Goal: Task Accomplishment & Management: Complete application form

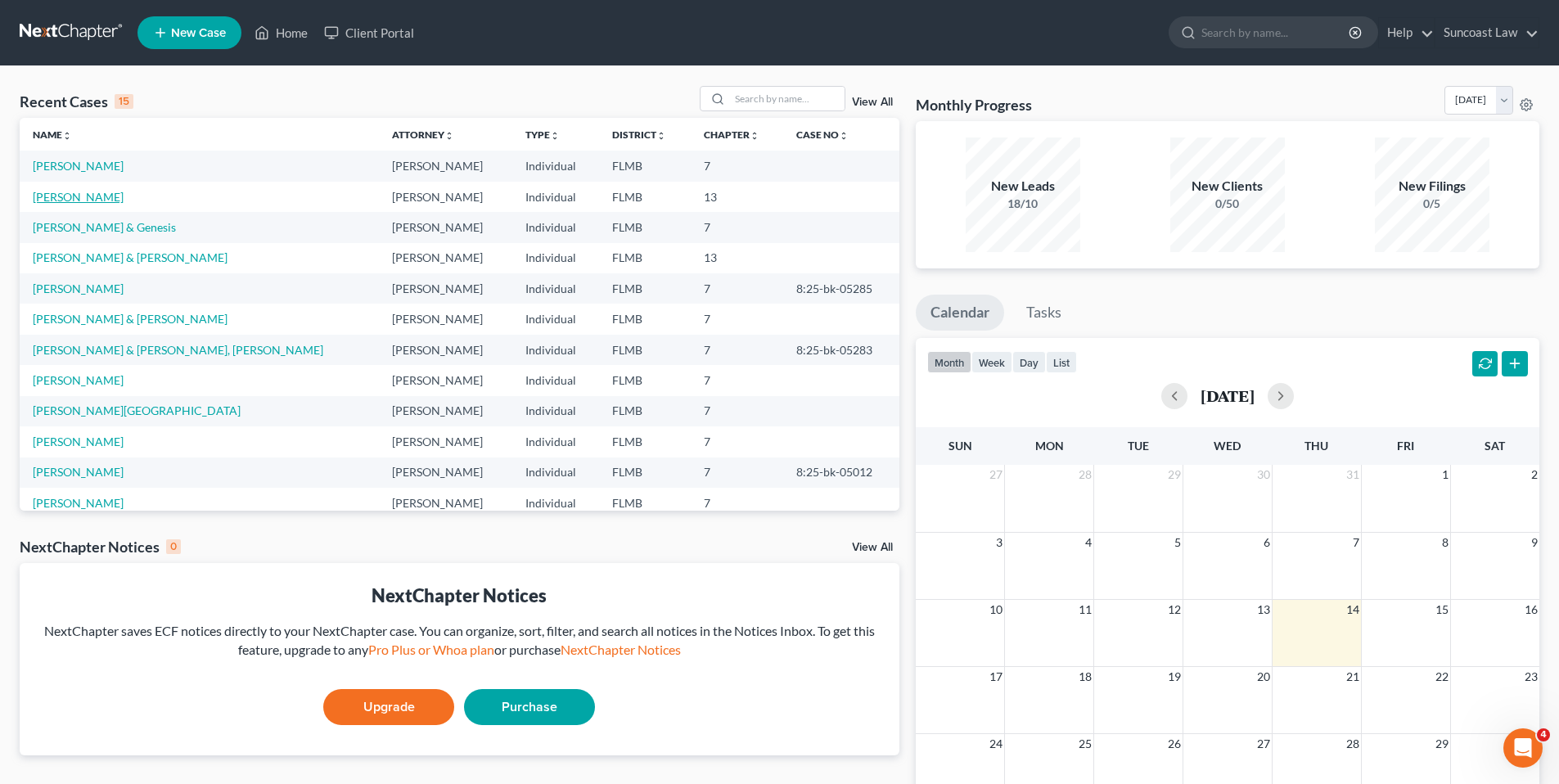
click at [89, 196] on link "[PERSON_NAME]" at bounding box center [78, 197] width 91 height 14
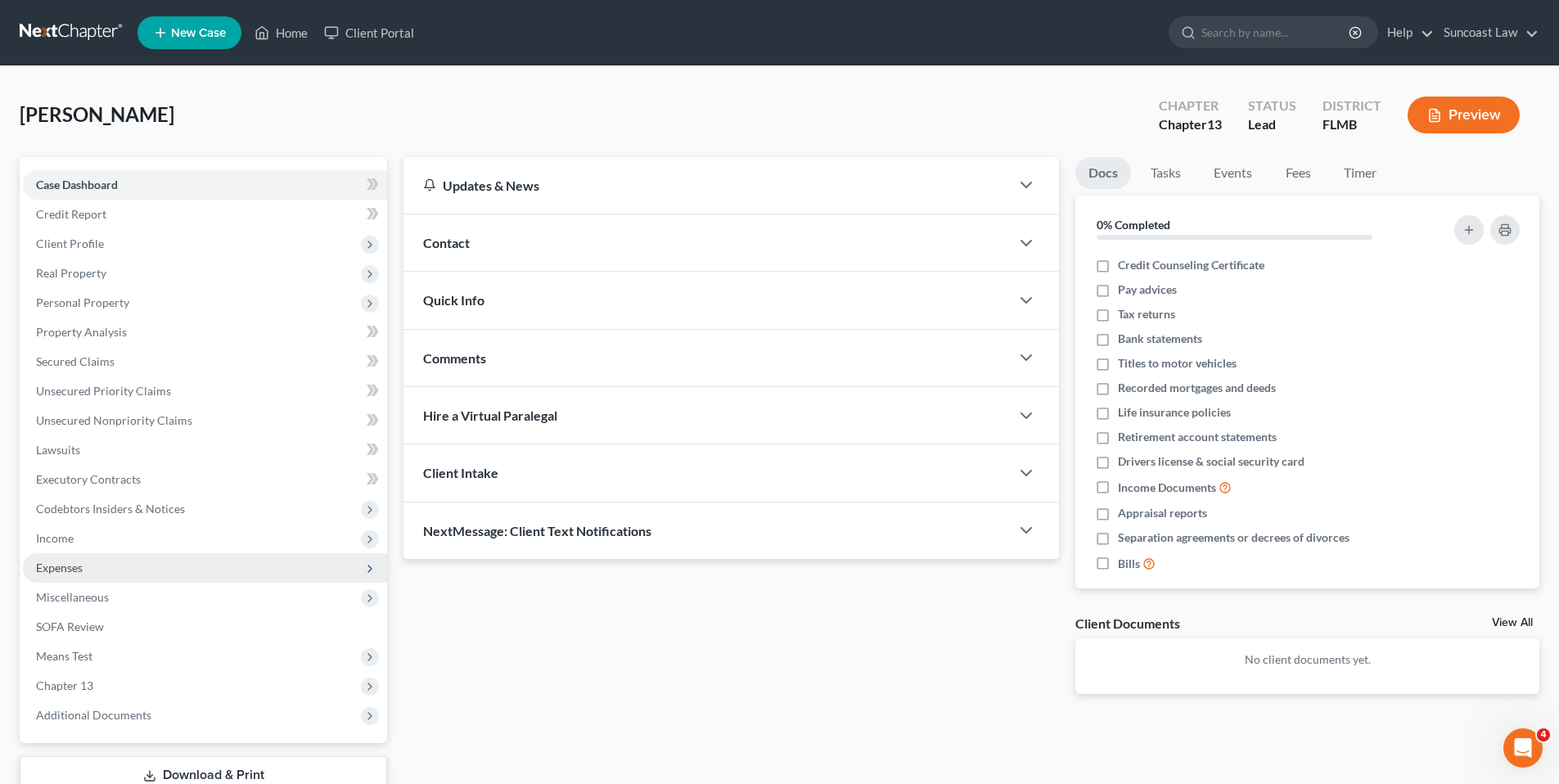
click at [99, 568] on span "Expenses" at bounding box center [205, 568] width 364 height 30
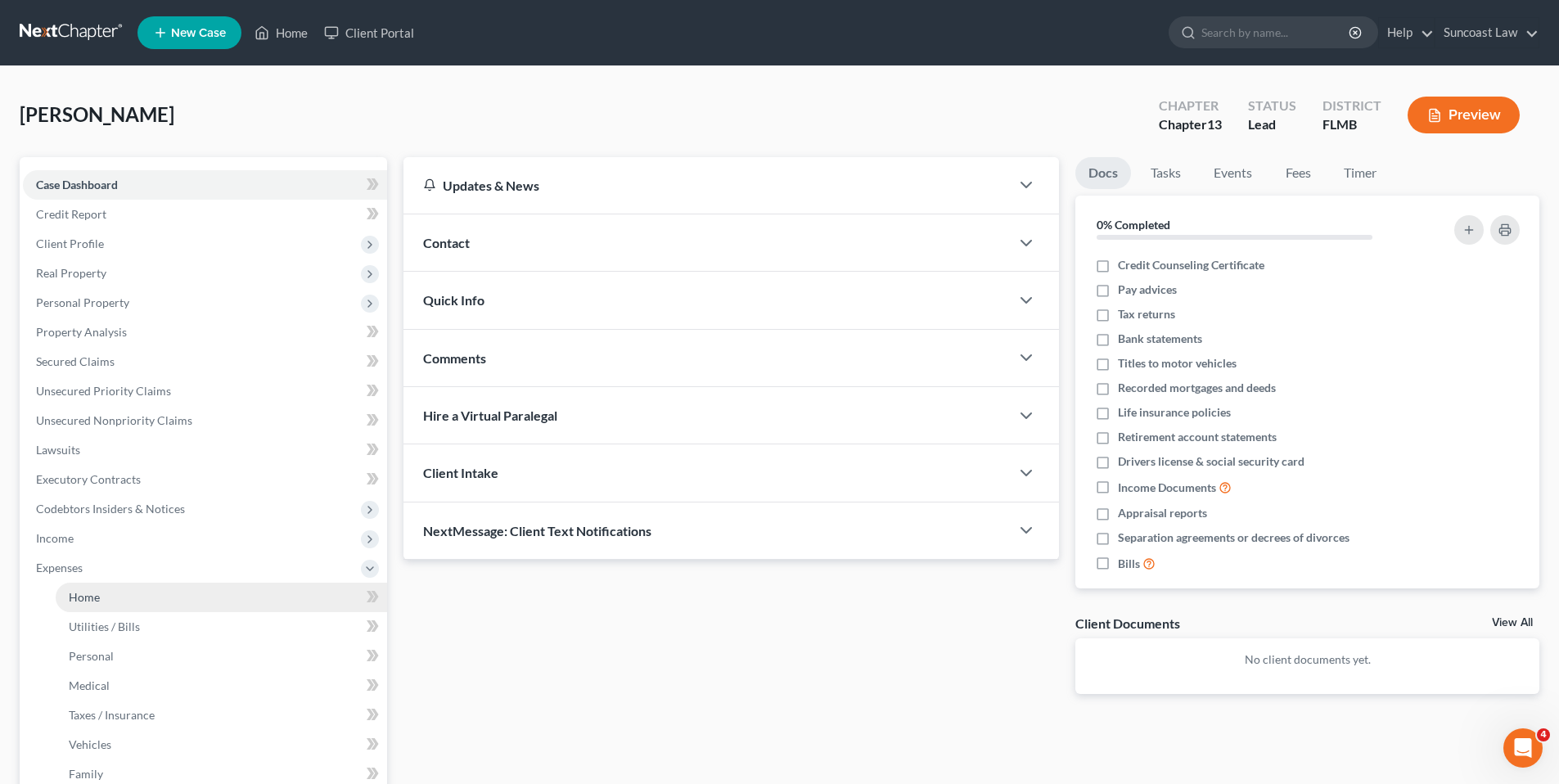
click at [158, 610] on link "Home" at bounding box center [221, 598] width 332 height 30
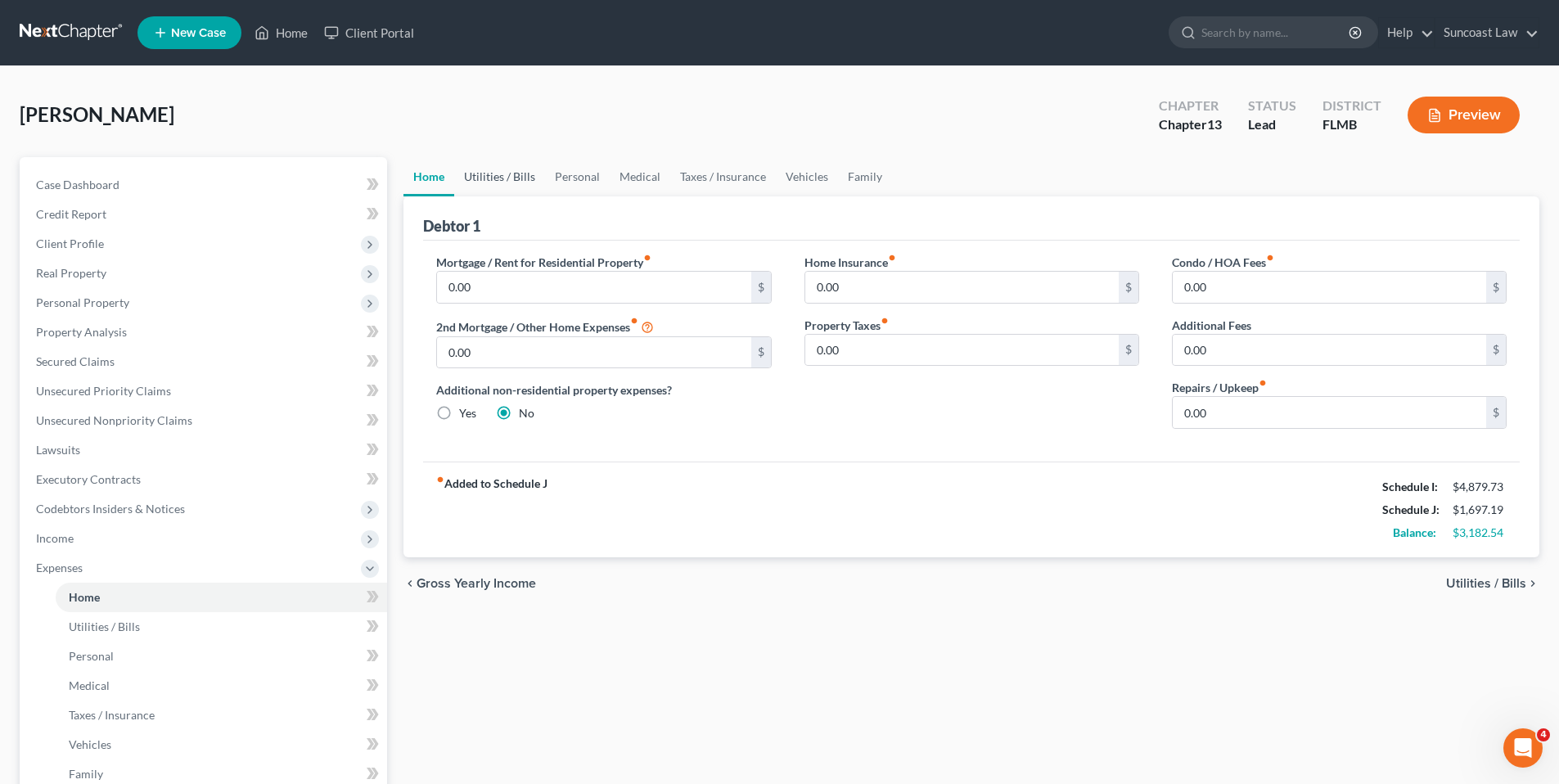
click at [510, 182] on link "Utilities / Bills" at bounding box center [500, 177] width 91 height 39
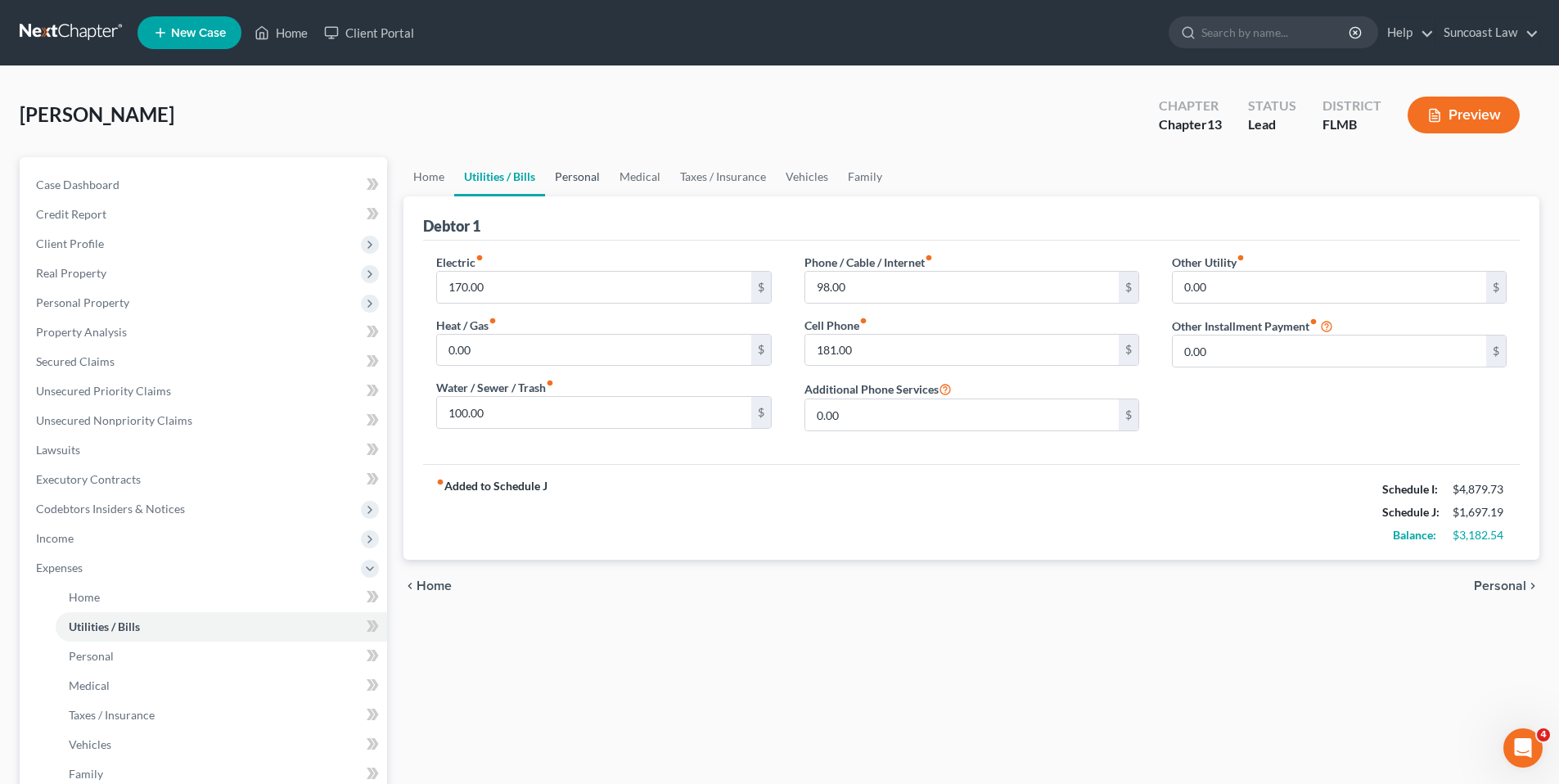
click at [600, 186] on link "Personal" at bounding box center [578, 177] width 65 height 39
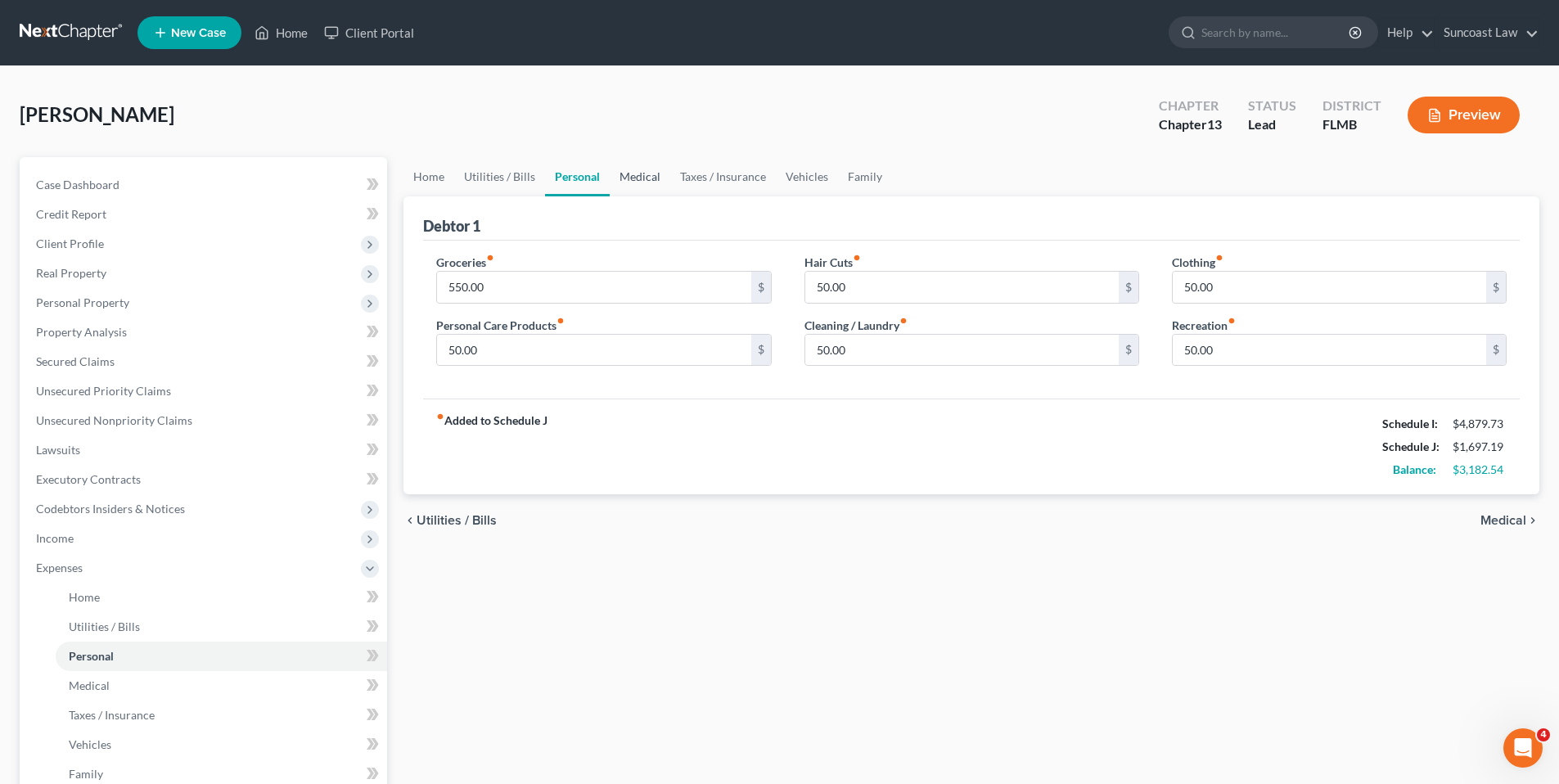
click at [636, 170] on link "Medical" at bounding box center [640, 177] width 60 height 39
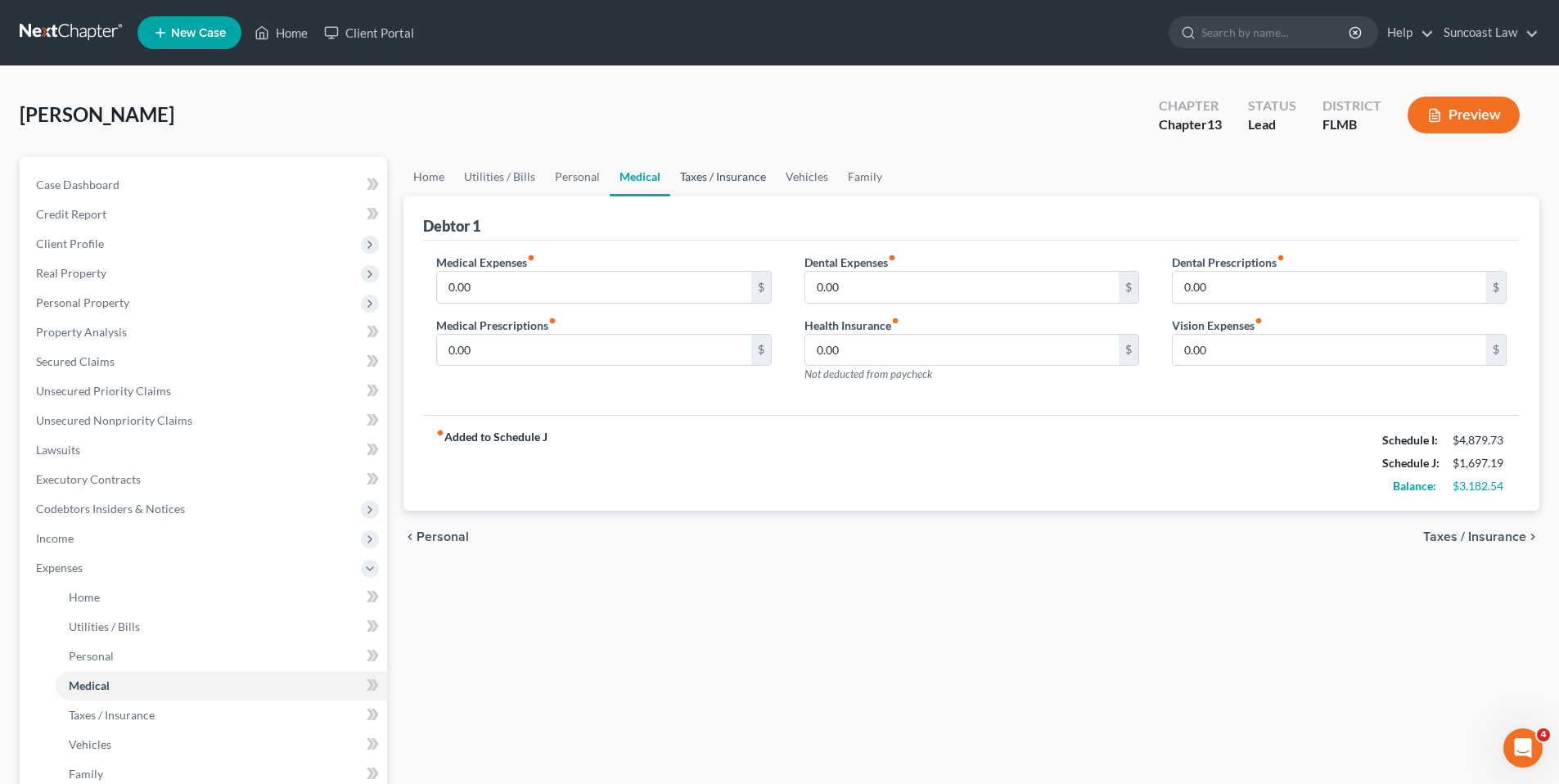
click at [692, 174] on link "Taxes / Insurance" at bounding box center [723, 177] width 106 height 39
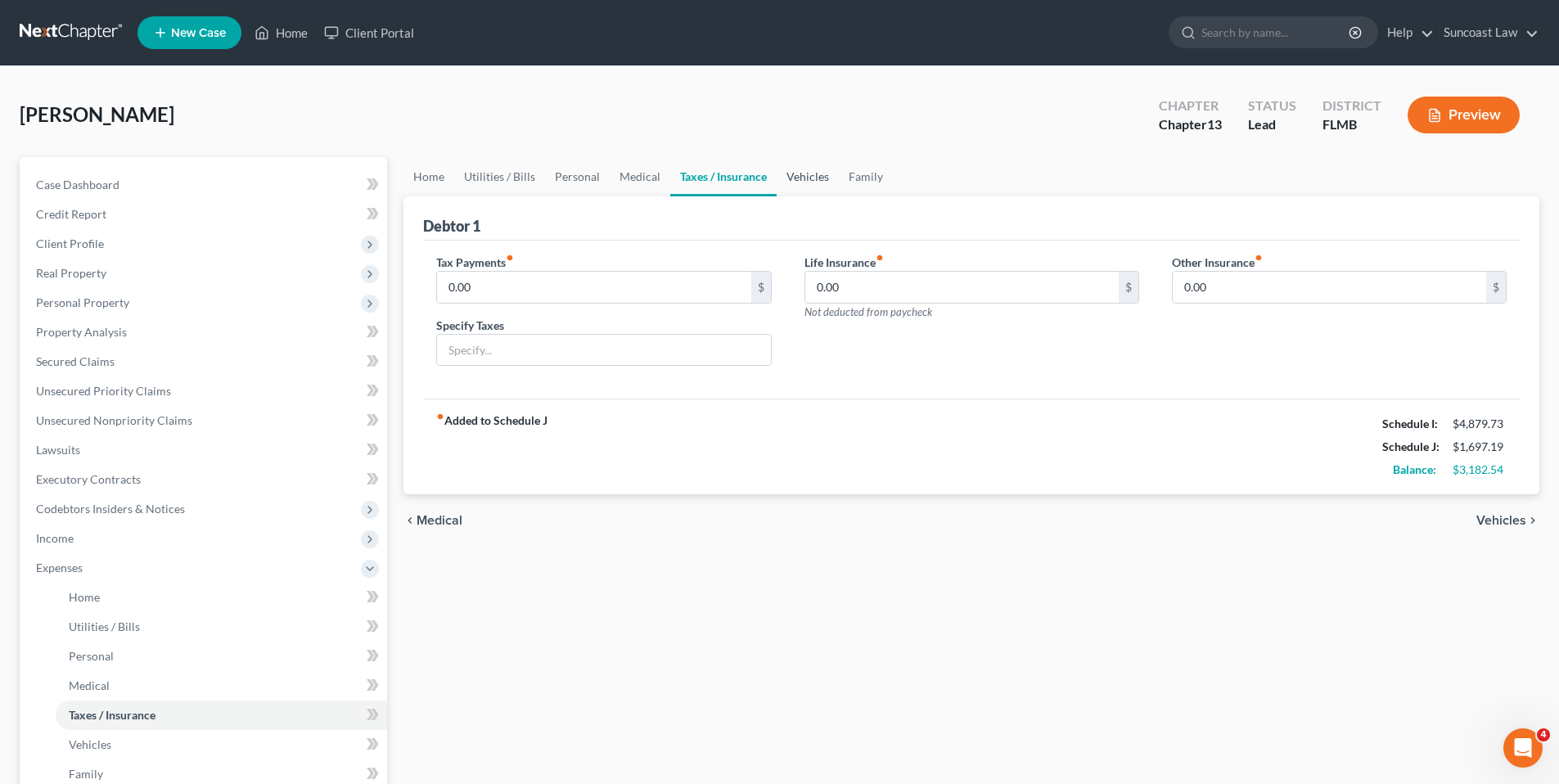
click at [797, 182] on link "Vehicles" at bounding box center [807, 177] width 62 height 39
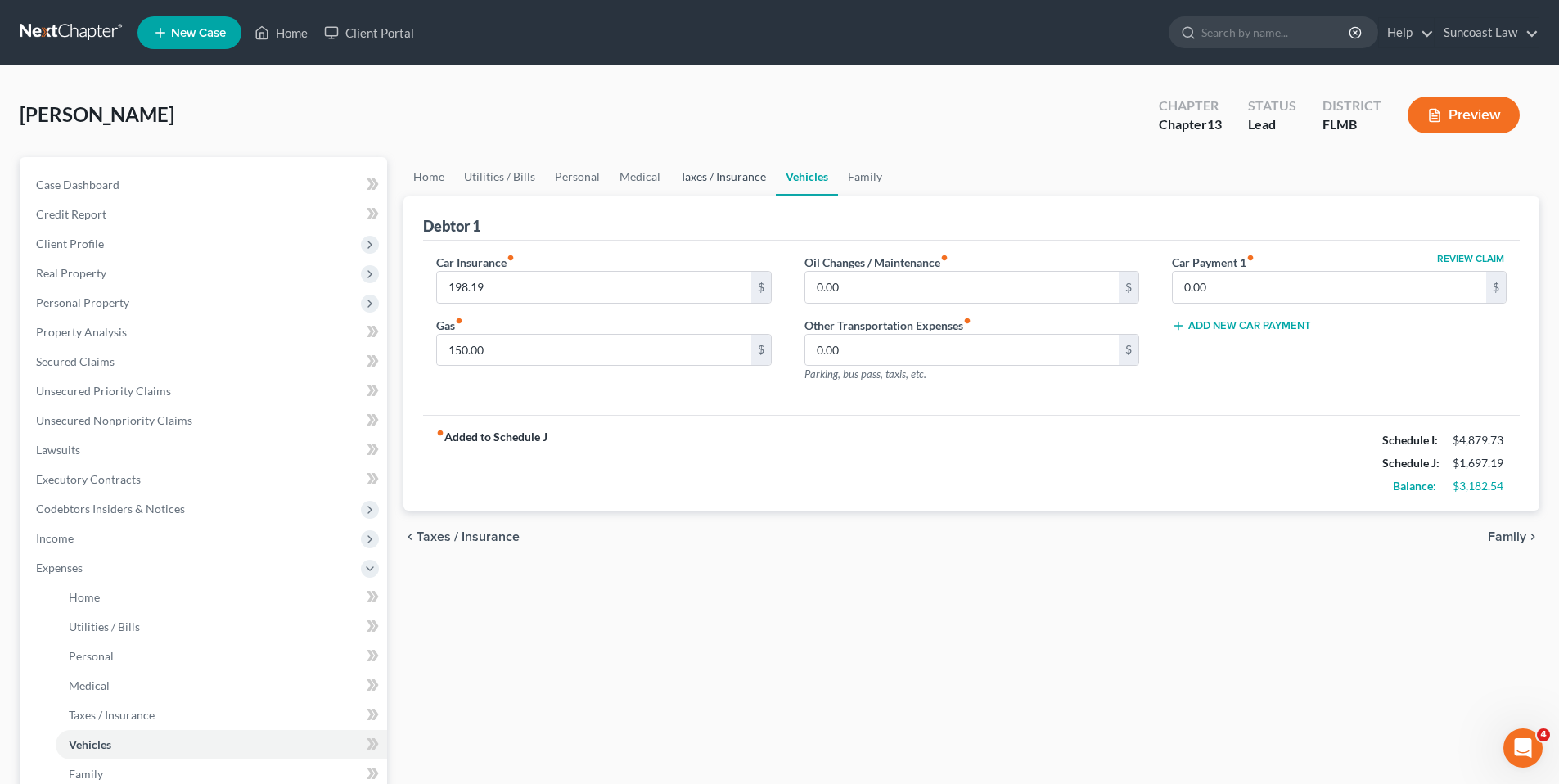
click at [741, 186] on link "Taxes / Insurance" at bounding box center [723, 177] width 106 height 39
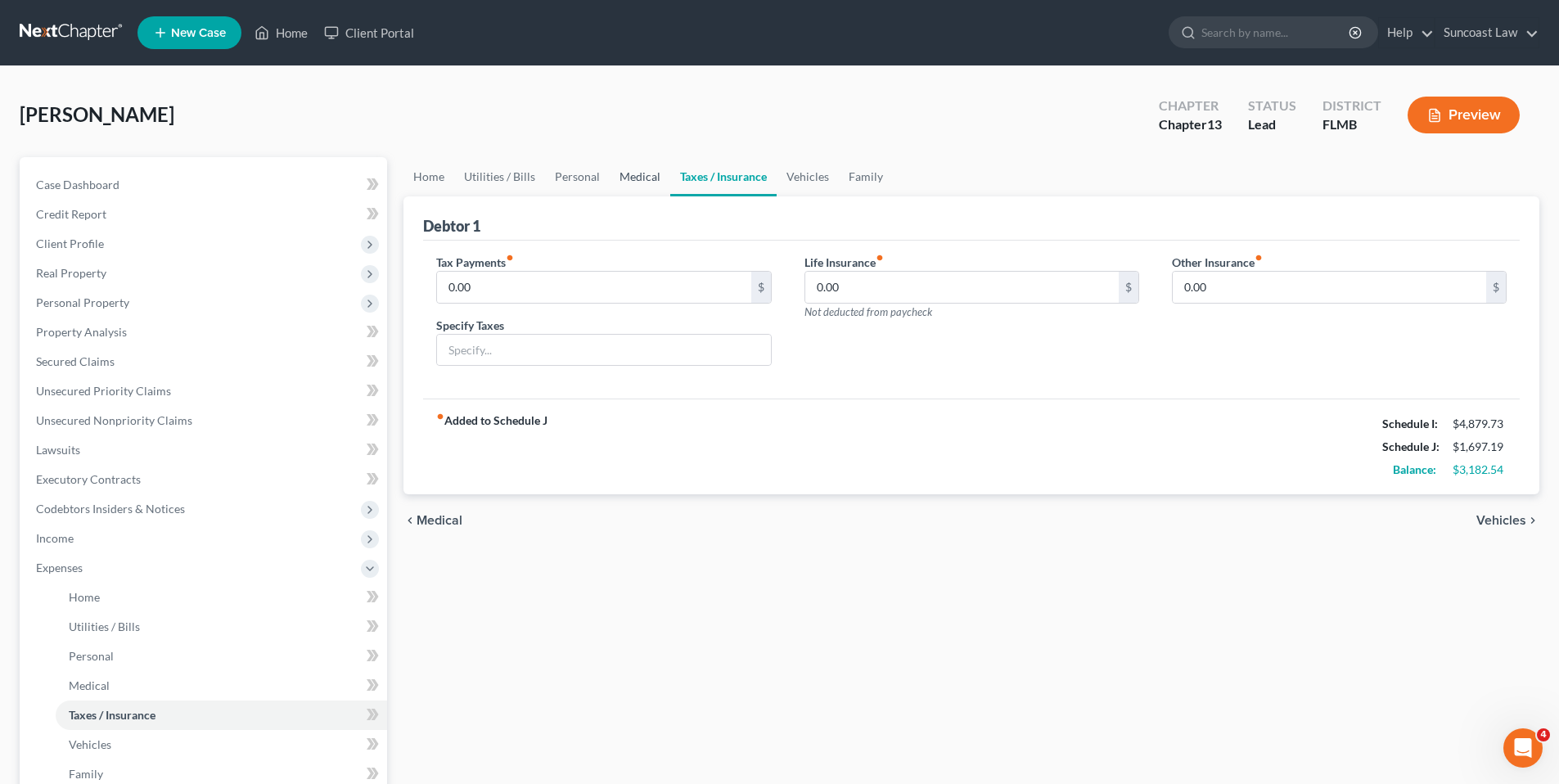
click at [640, 172] on link "Medical" at bounding box center [640, 177] width 60 height 39
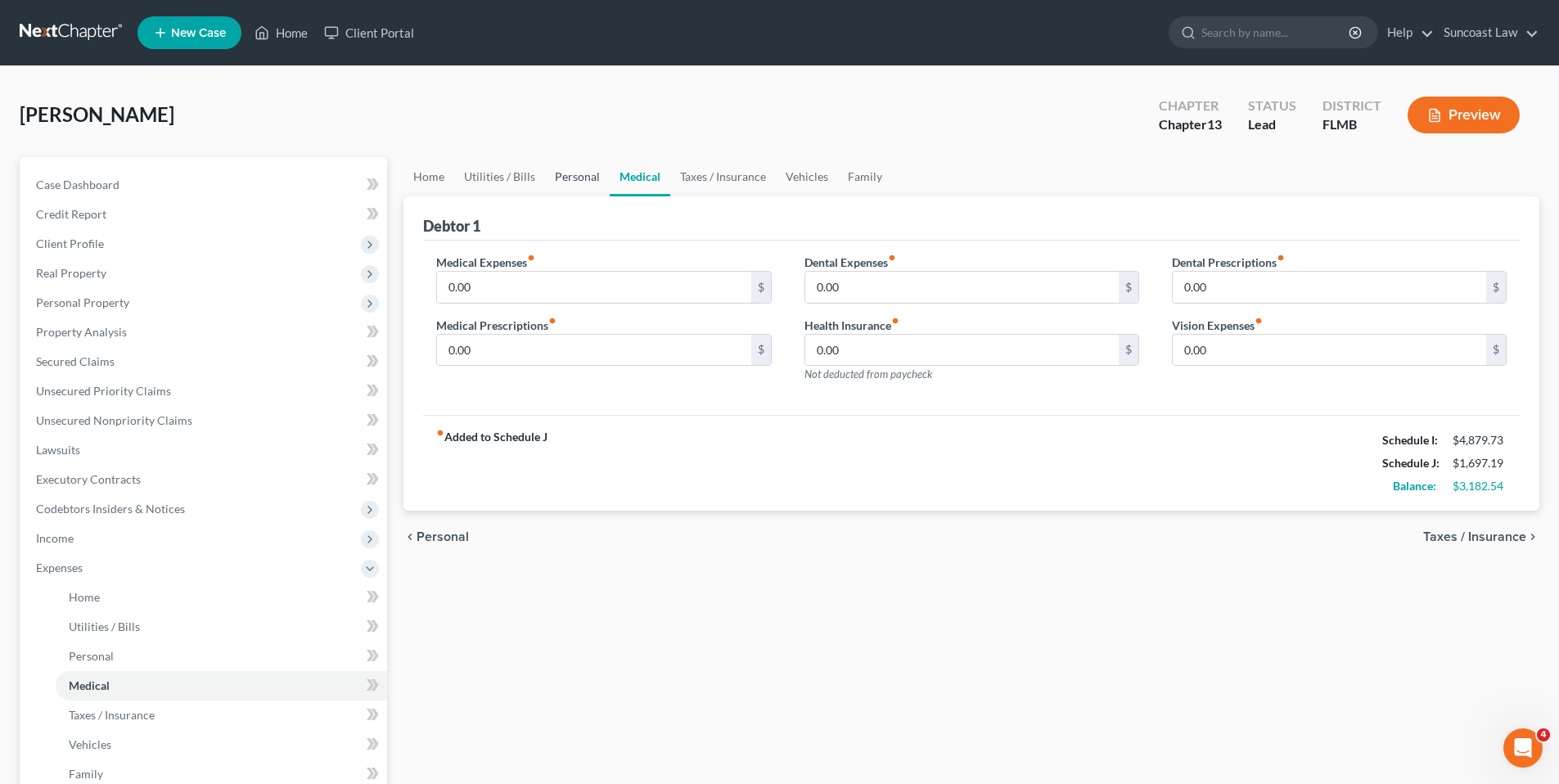
click at [584, 177] on link "Personal" at bounding box center [578, 177] width 65 height 39
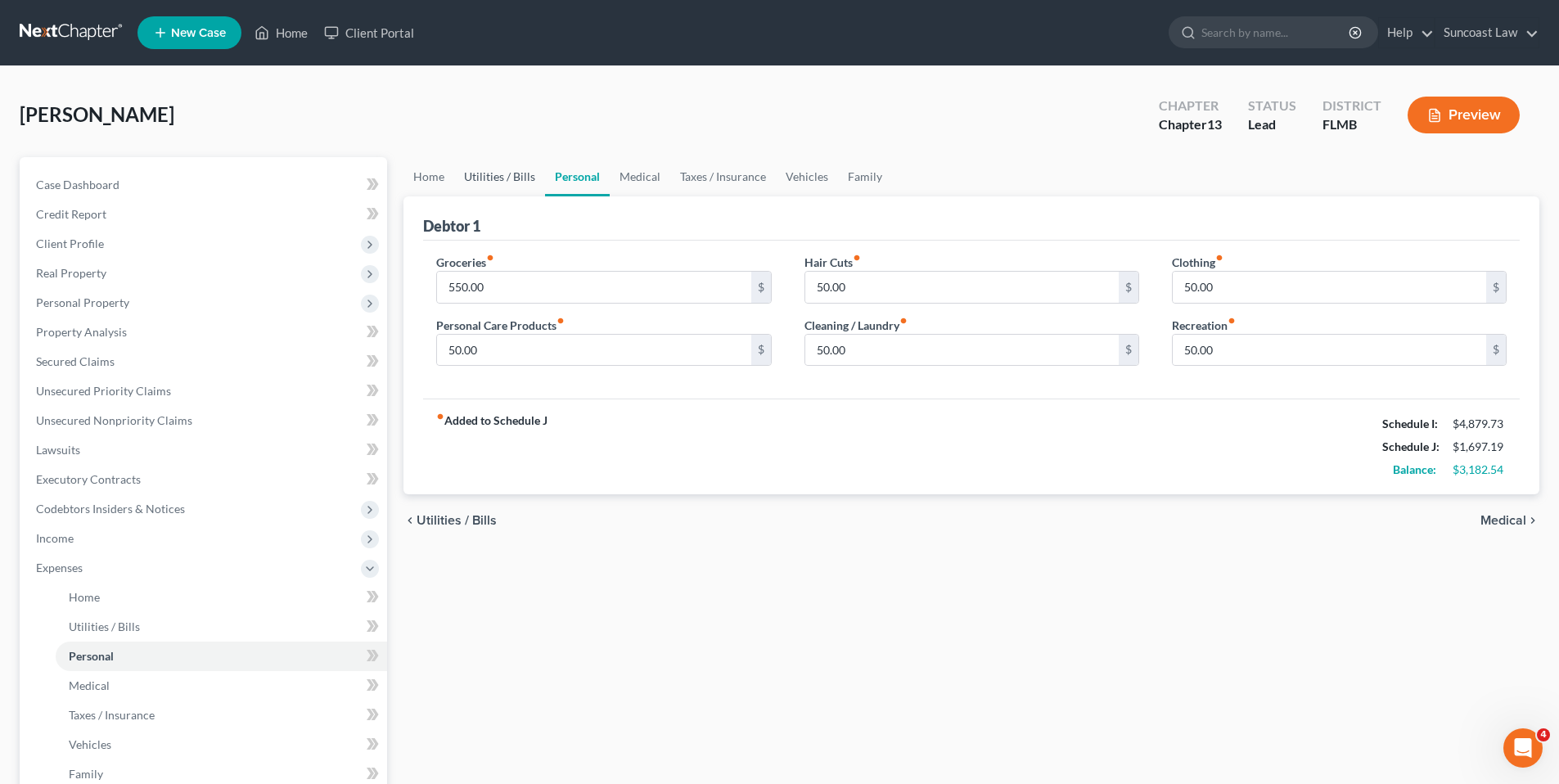
click at [488, 183] on link "Utilities / Bills" at bounding box center [500, 177] width 91 height 39
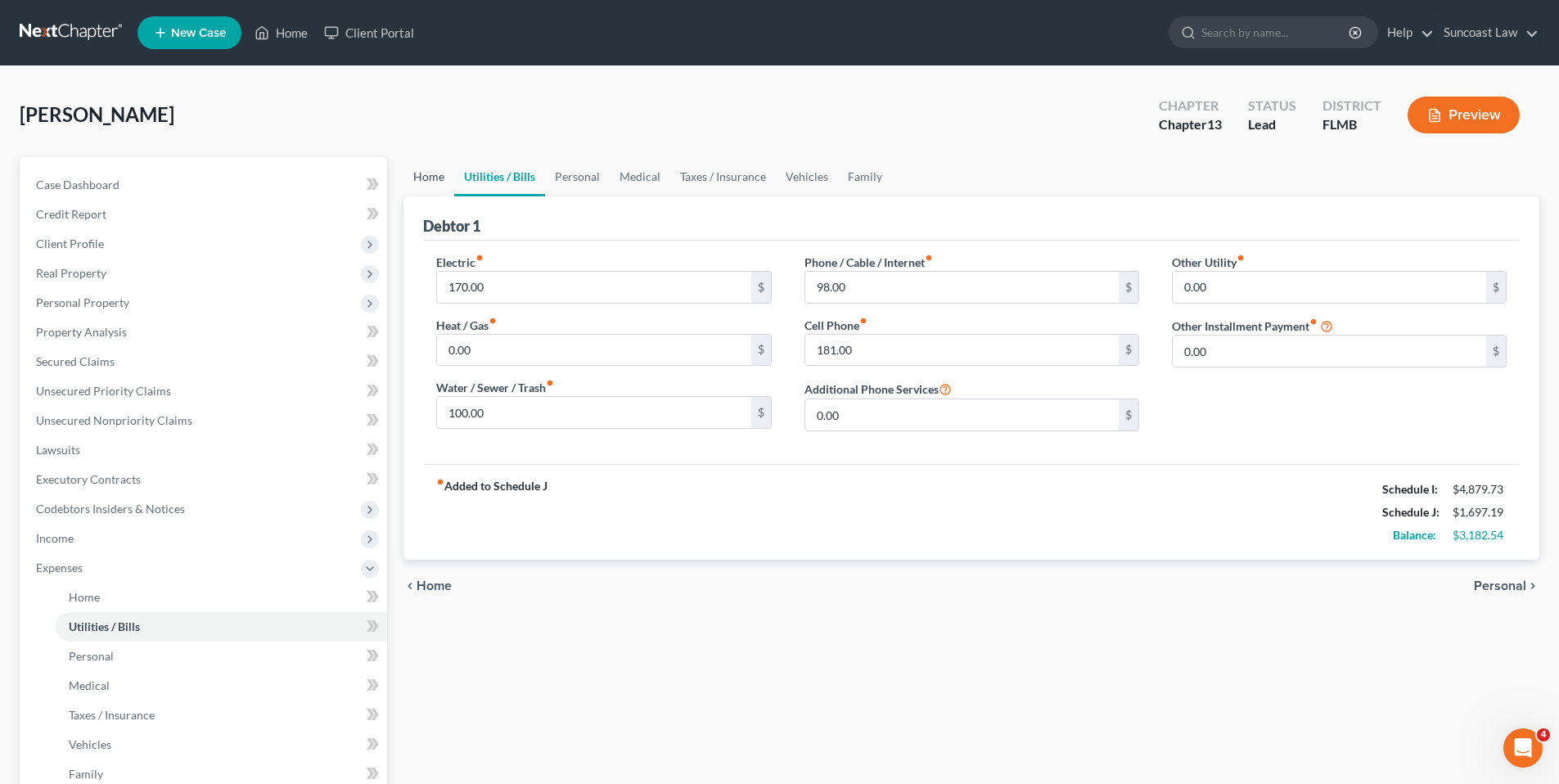
click at [435, 185] on link "Home" at bounding box center [429, 177] width 51 height 39
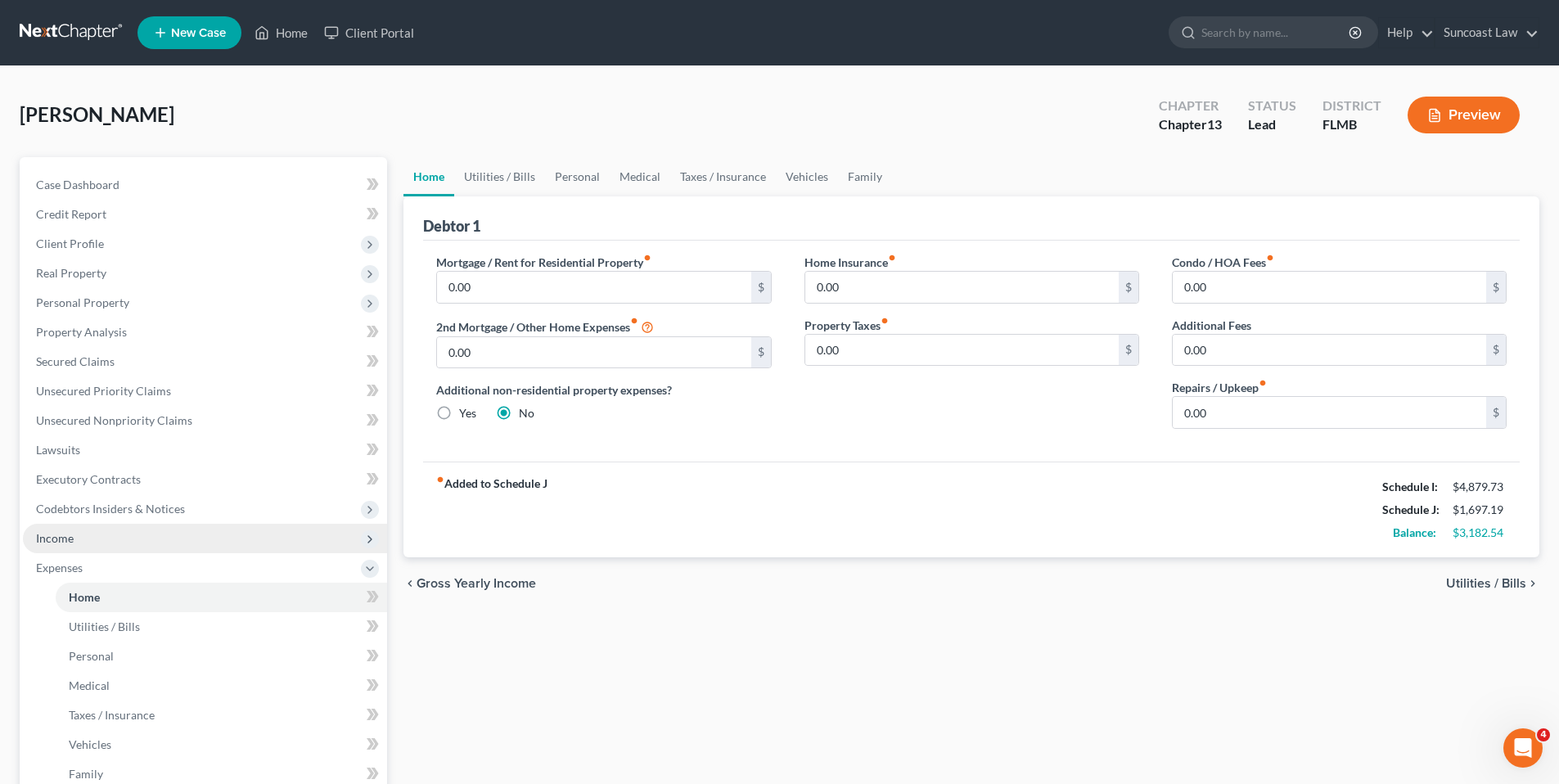
click at [143, 533] on span "Income" at bounding box center [205, 538] width 364 height 30
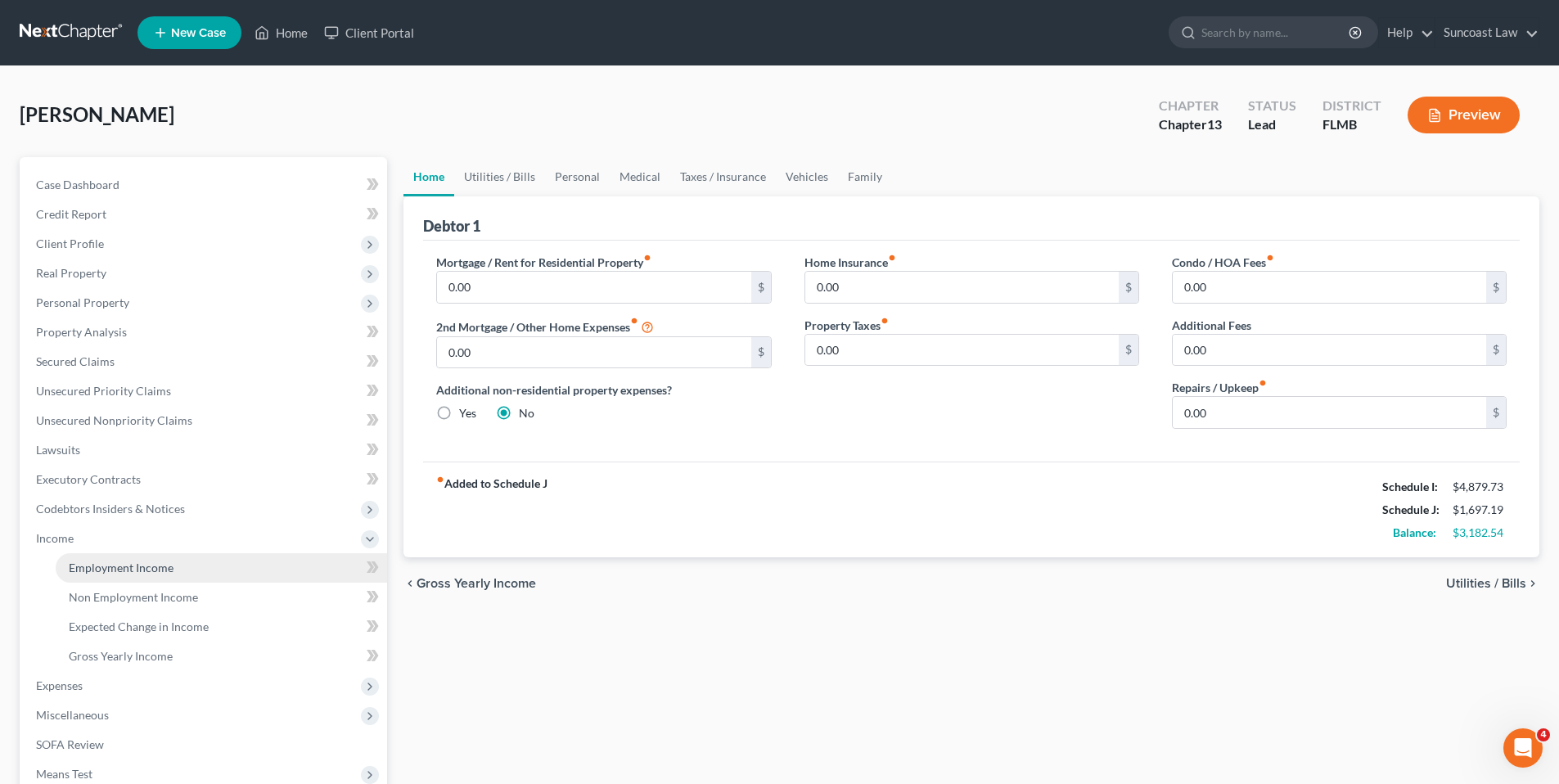
click at [98, 572] on span "Employment Income" at bounding box center [122, 567] width 105 height 14
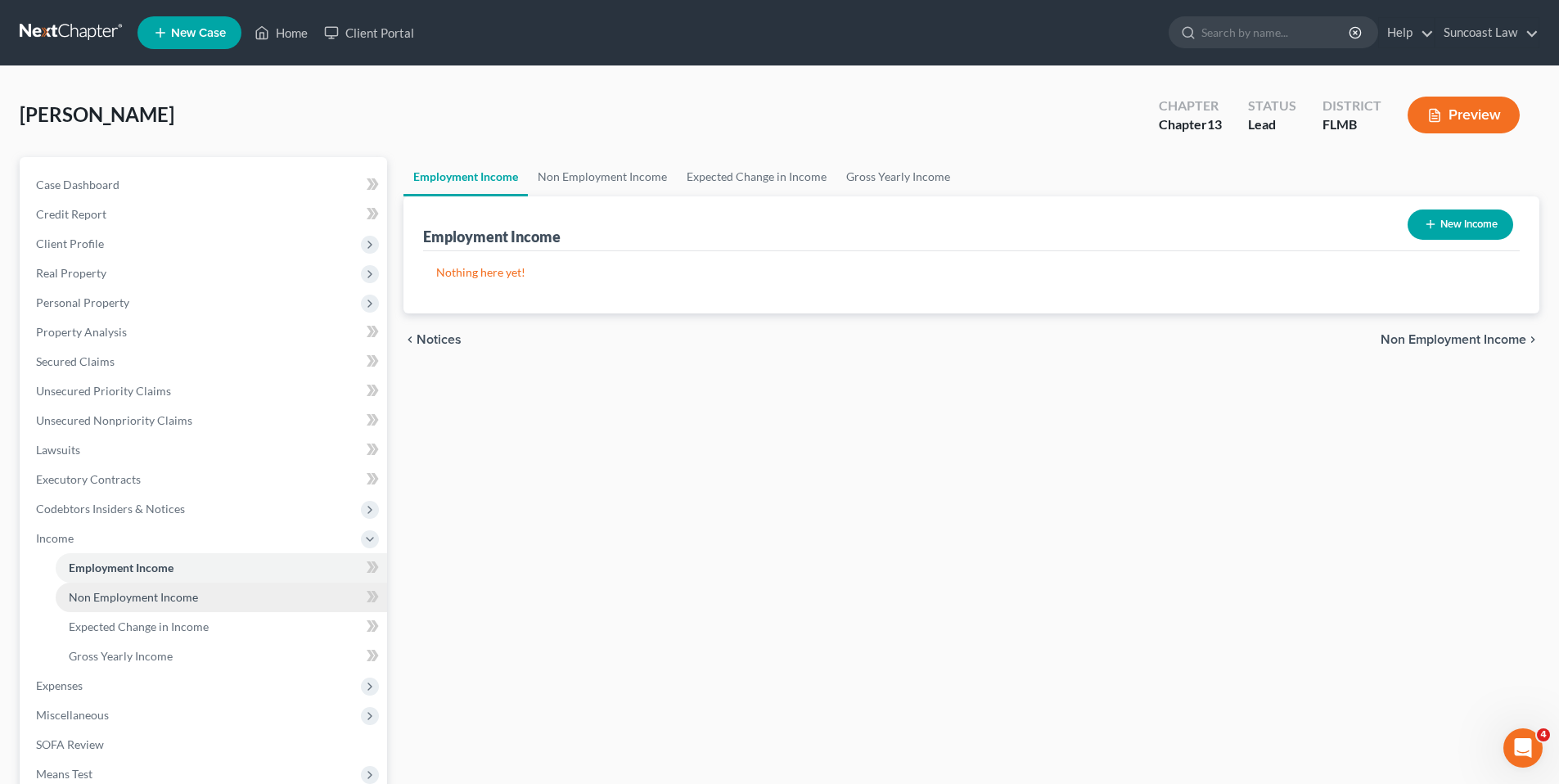
click at [213, 602] on link "Non Employment Income" at bounding box center [221, 598] width 332 height 30
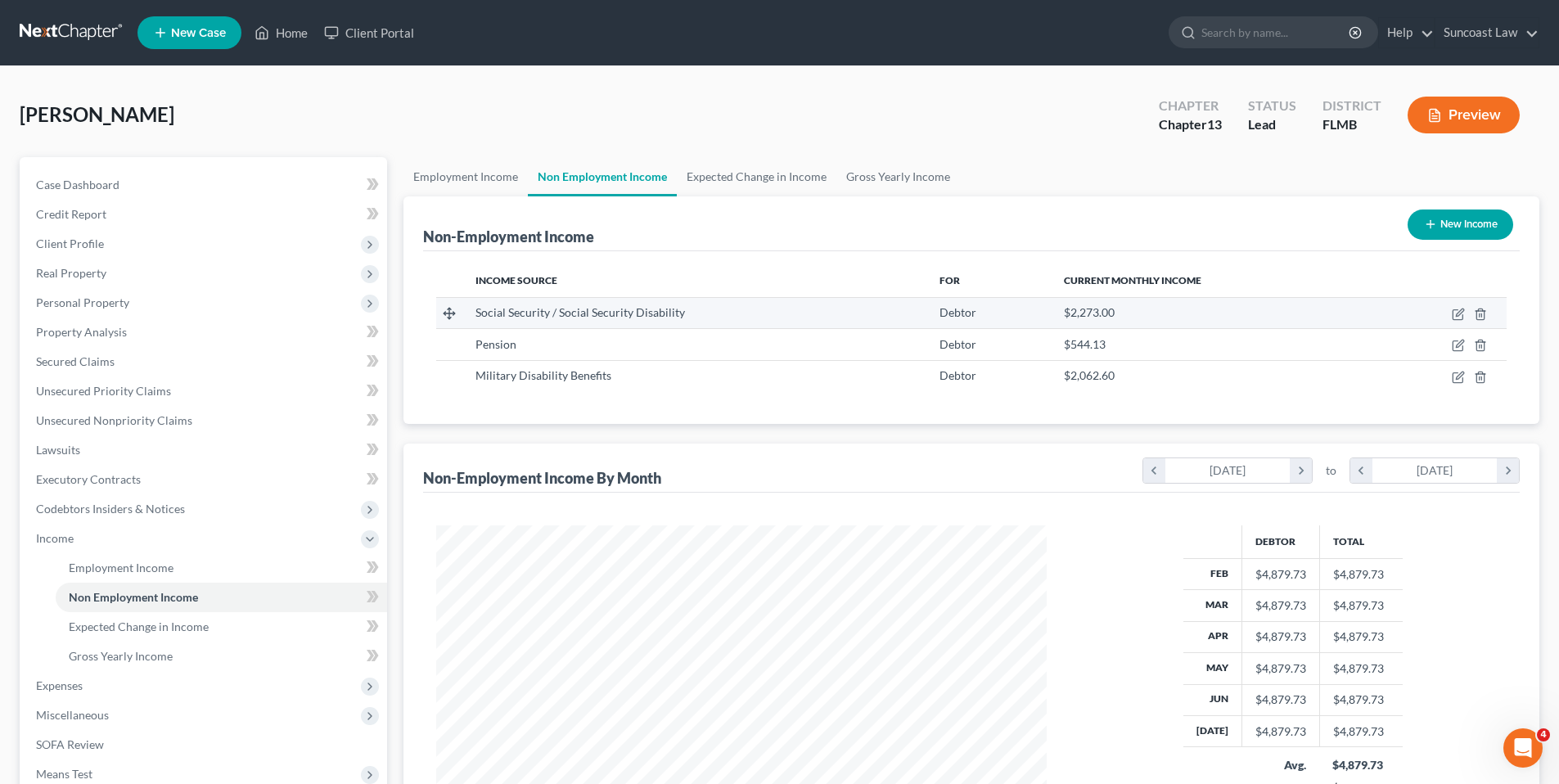
scroll to position [305, 643]
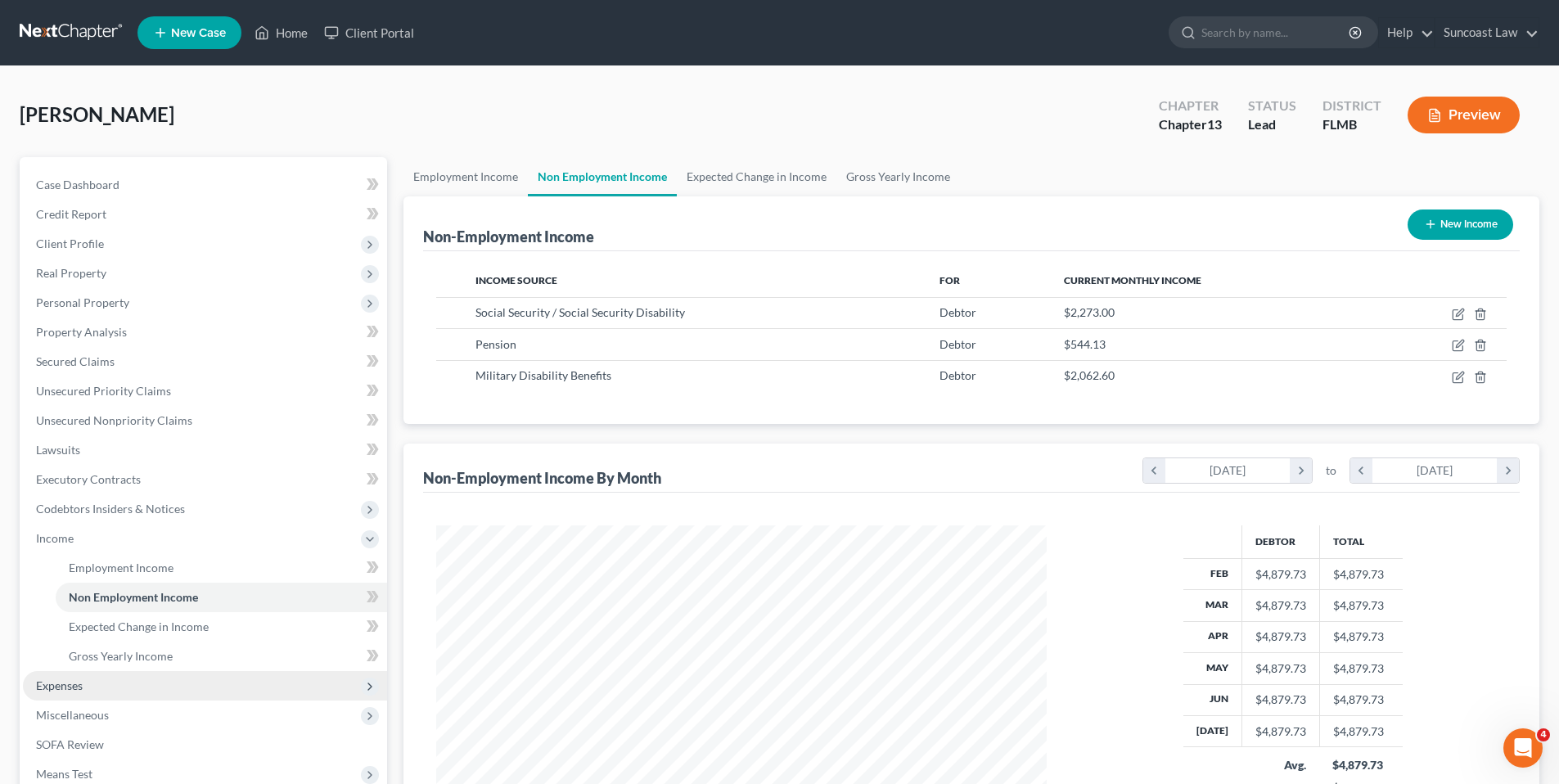
click at [93, 693] on span "Expenses" at bounding box center [205, 686] width 364 height 30
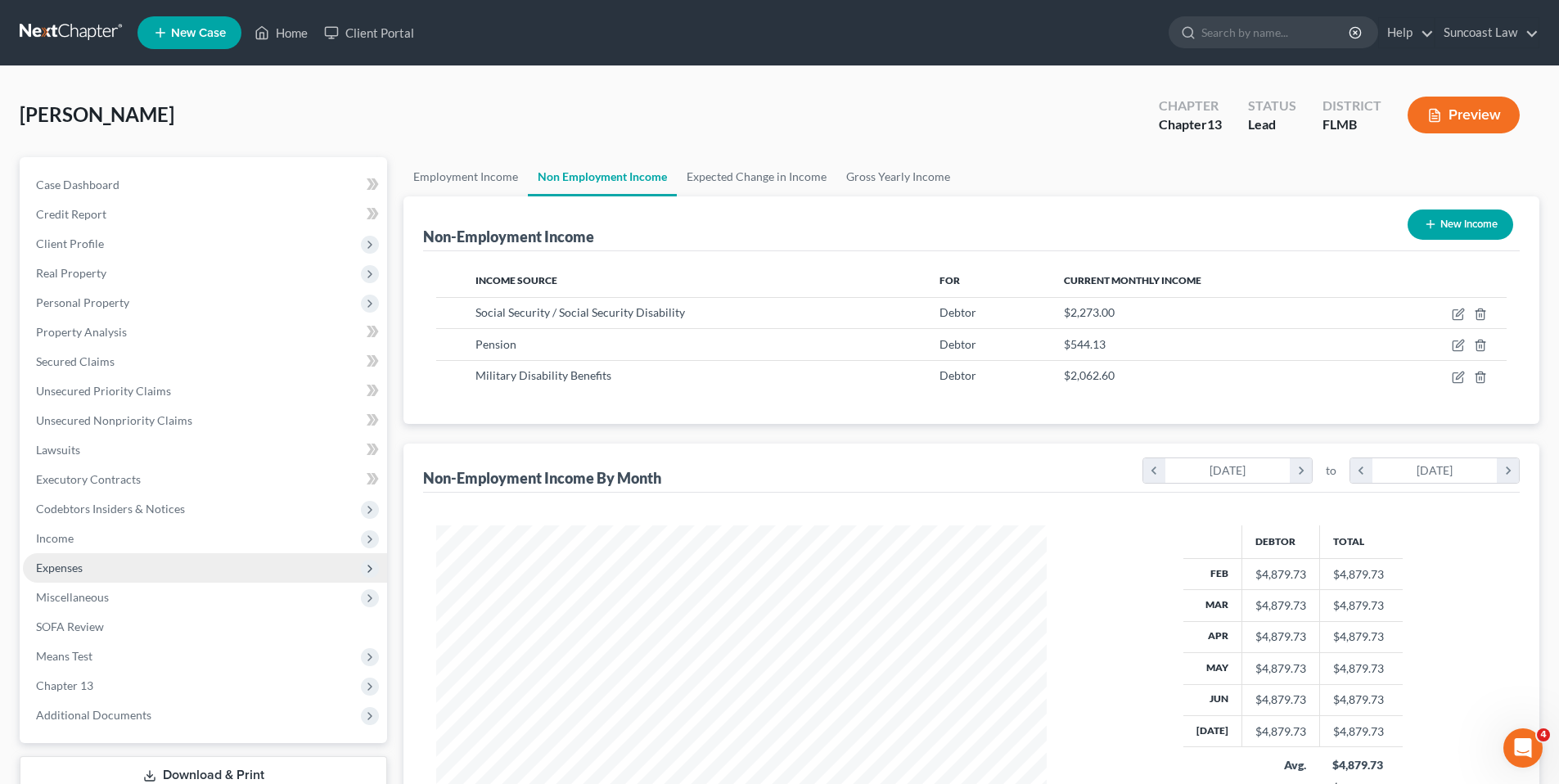
click at [106, 577] on span "Expenses" at bounding box center [205, 568] width 364 height 30
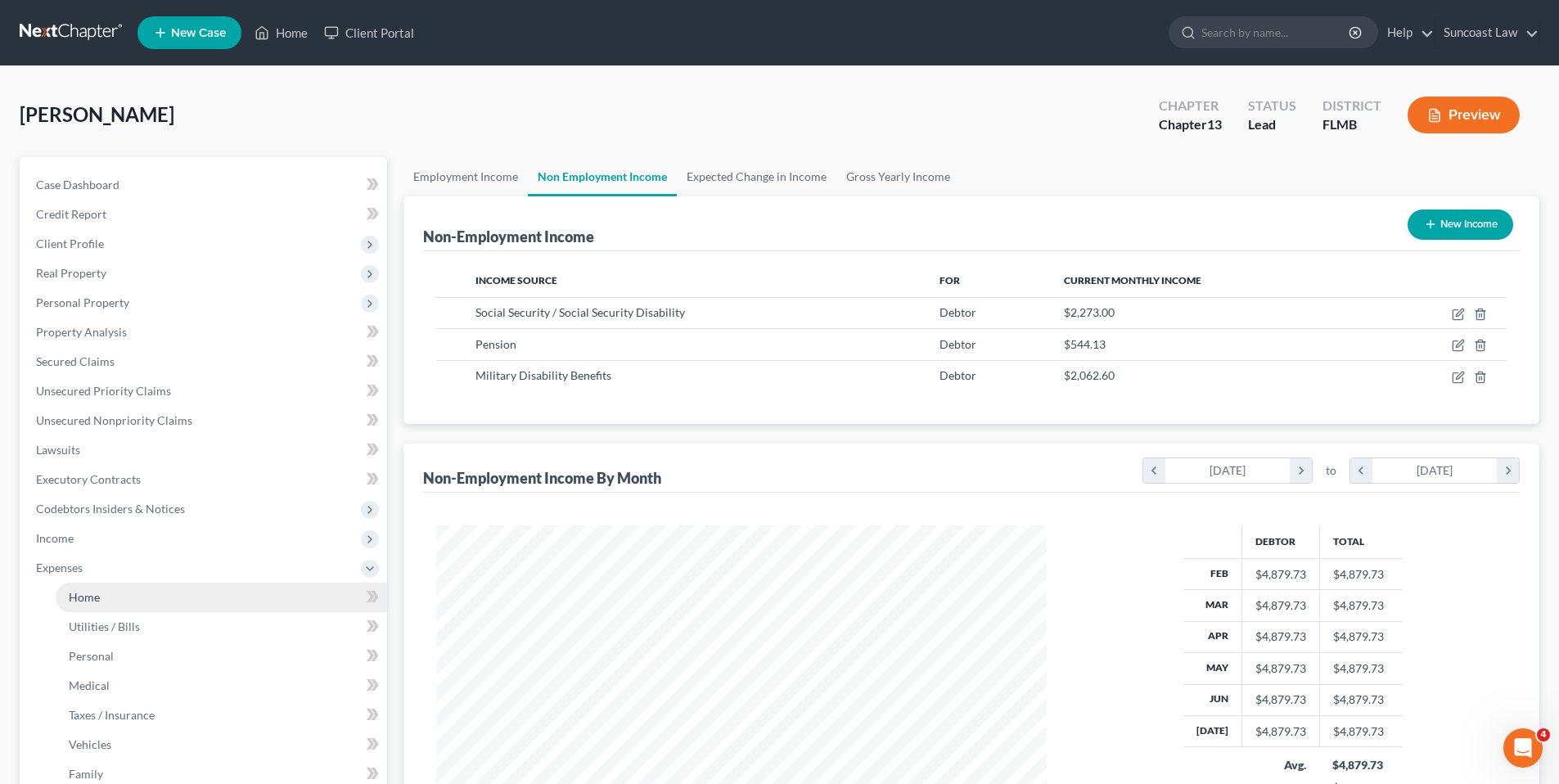
click at [94, 594] on span "Home" at bounding box center [85, 597] width 32 height 14
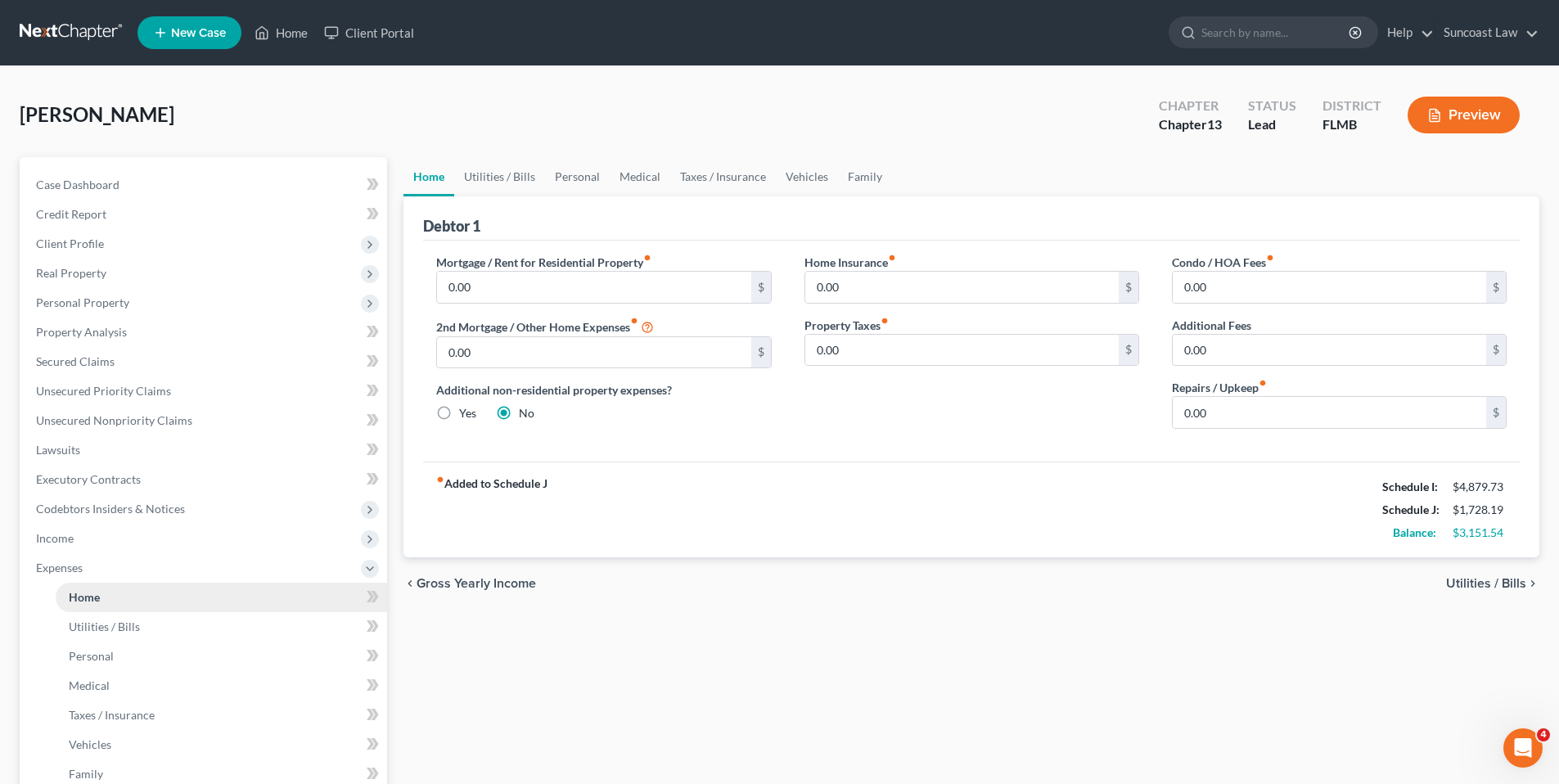
click at [94, 594] on span "Home" at bounding box center [85, 597] width 32 height 14
click at [703, 182] on link "Taxes / Insurance" at bounding box center [723, 177] width 106 height 39
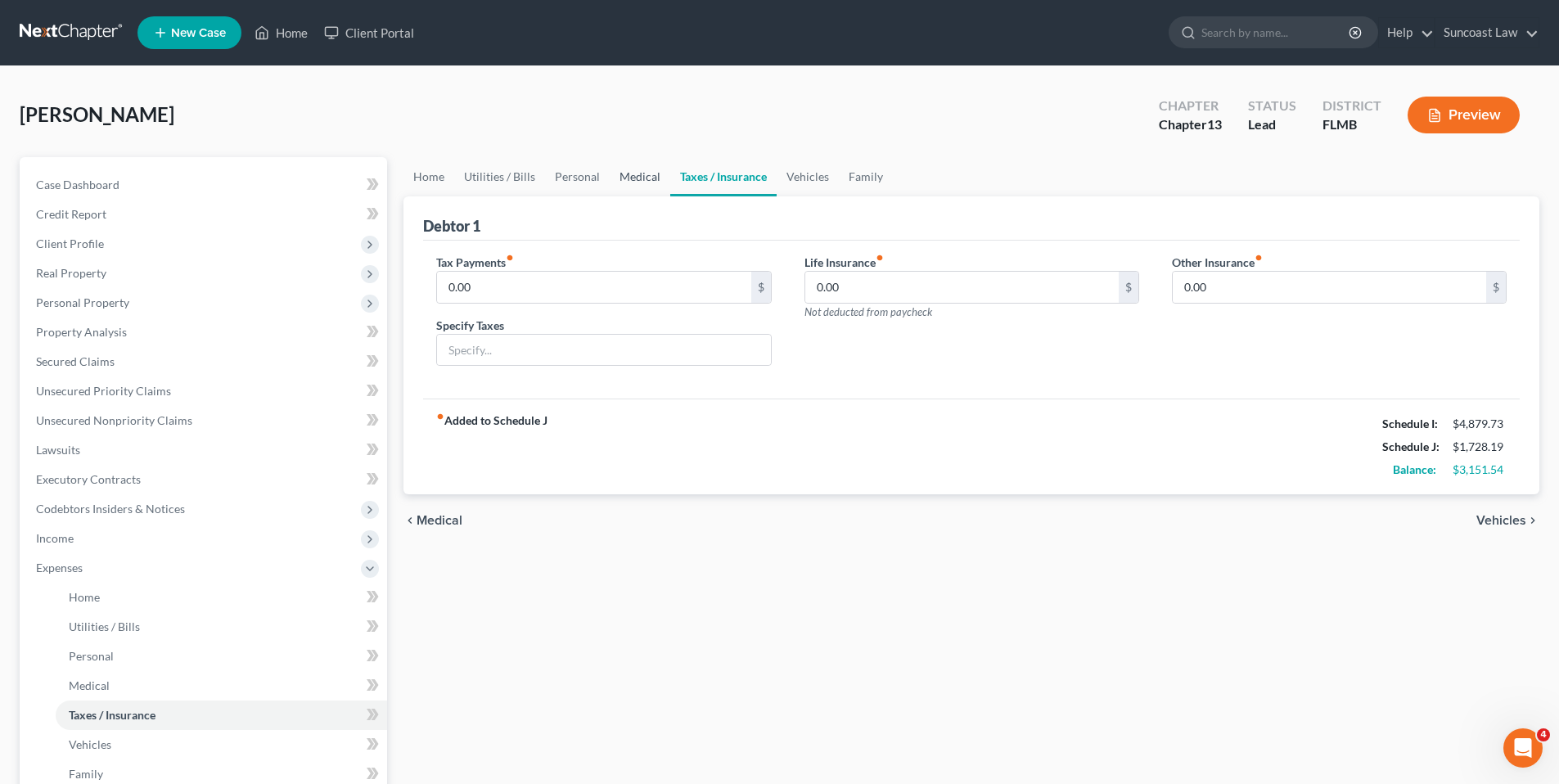
click at [616, 180] on link "Medical" at bounding box center [640, 177] width 60 height 39
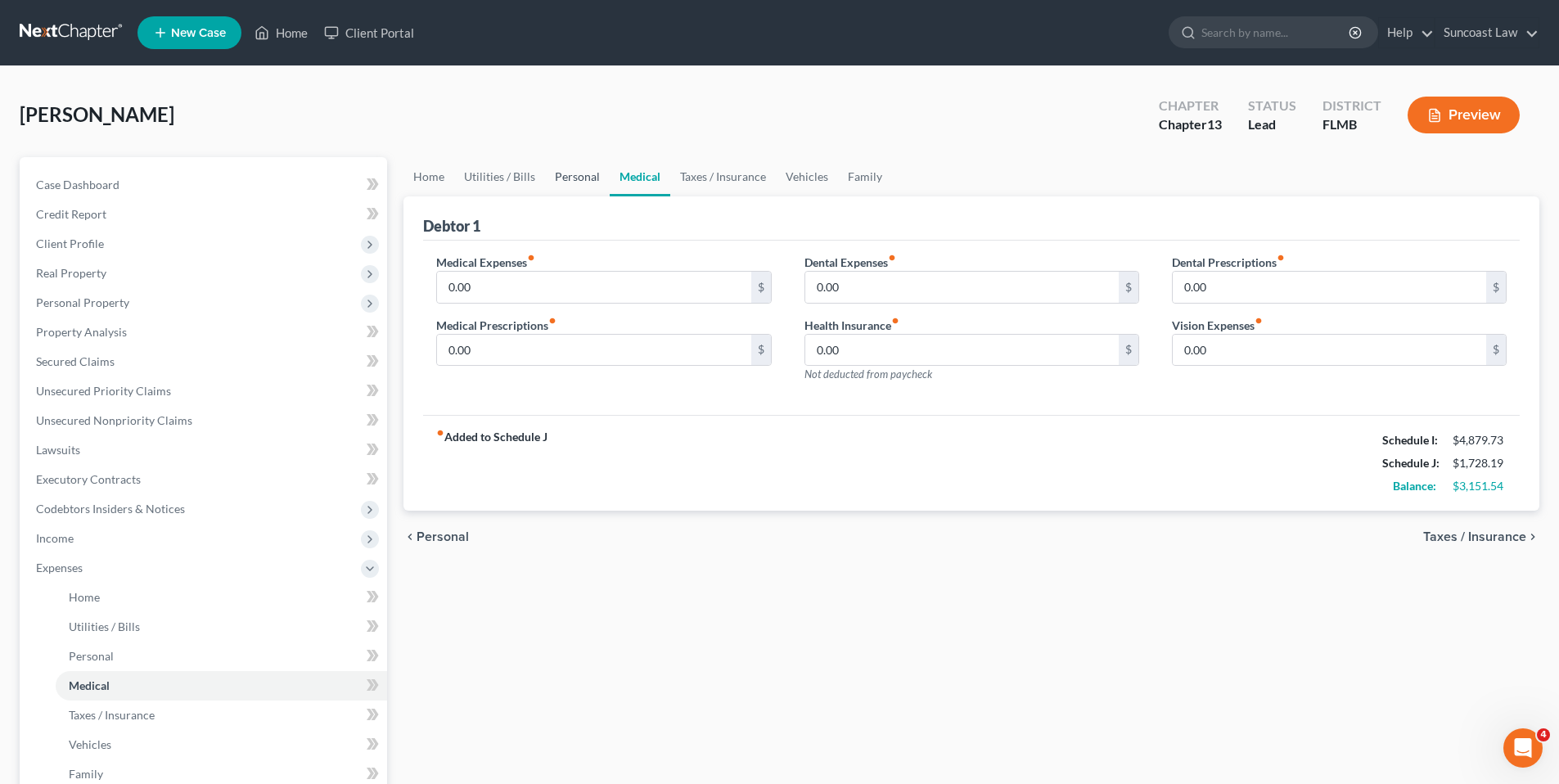
click at [561, 178] on link "Personal" at bounding box center [578, 177] width 65 height 39
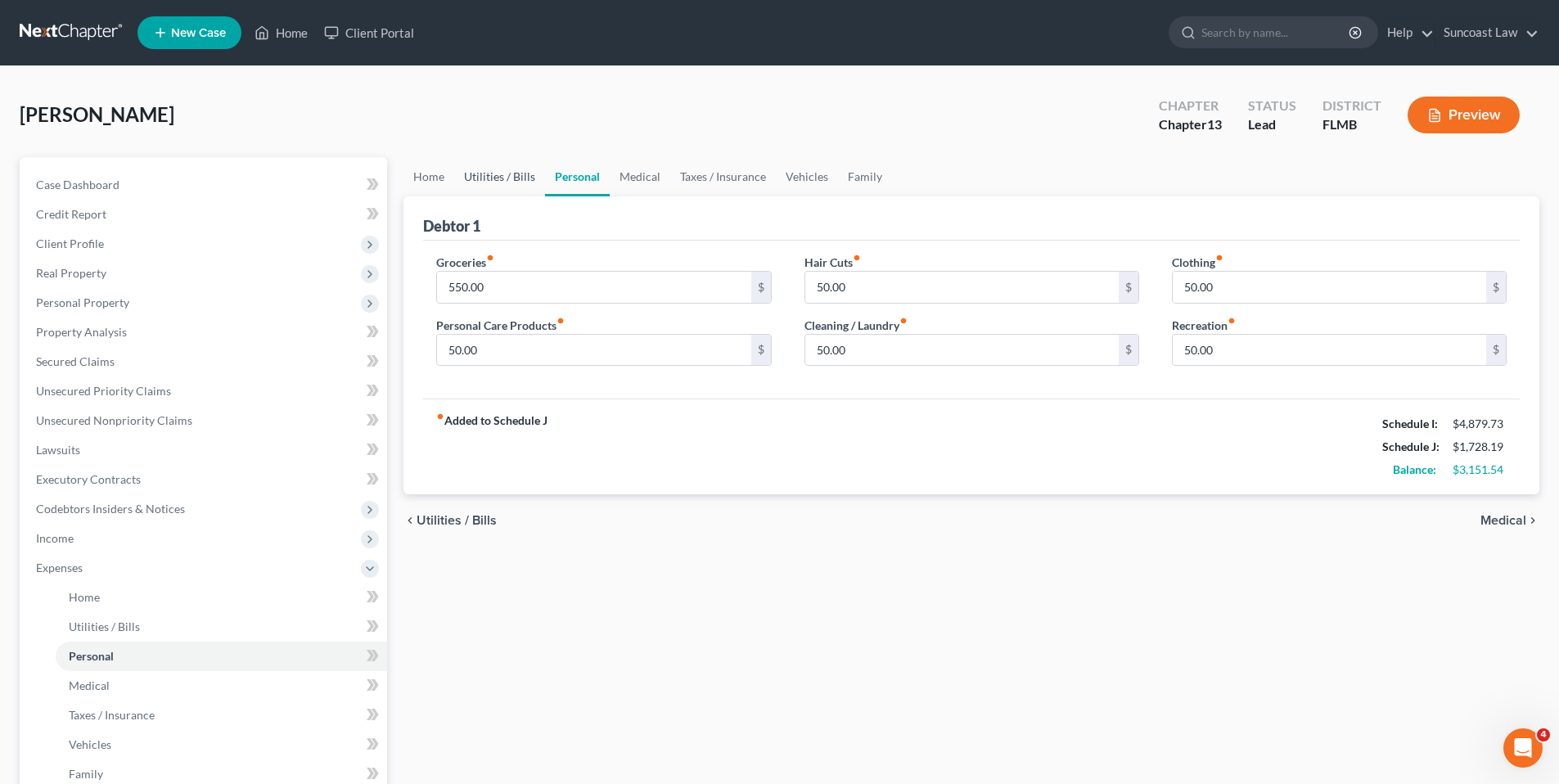
click at [503, 179] on link "Utilities / Bills" at bounding box center [500, 177] width 91 height 39
